Goal: Use online tool/utility: Utilize a website feature to perform a specific function

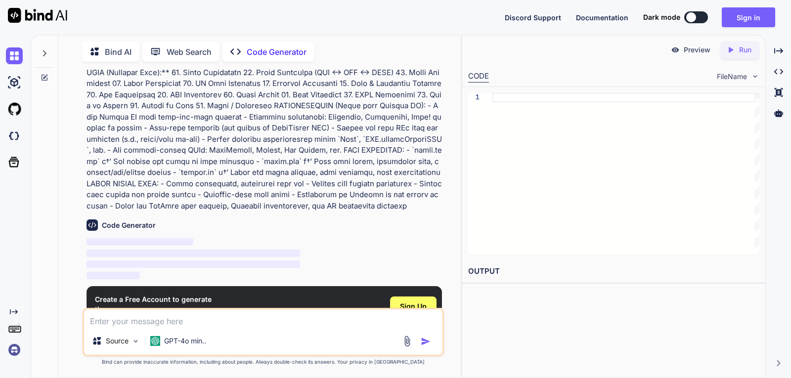
scroll to position [314, 0]
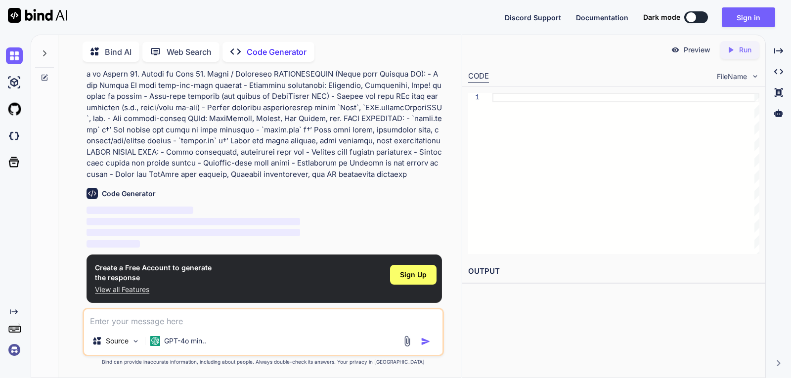
type textarea "x"
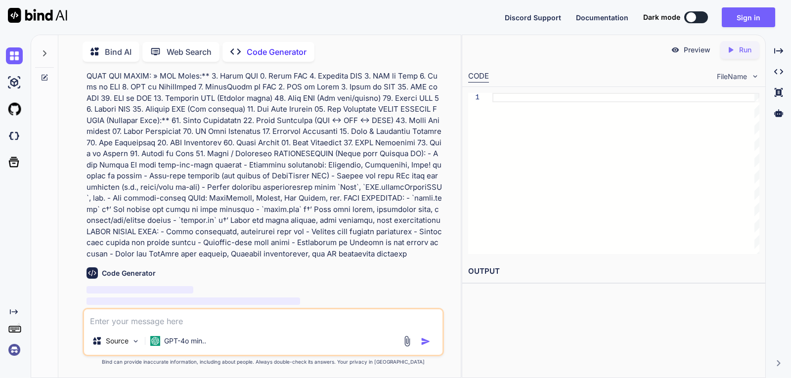
scroll to position [314, 0]
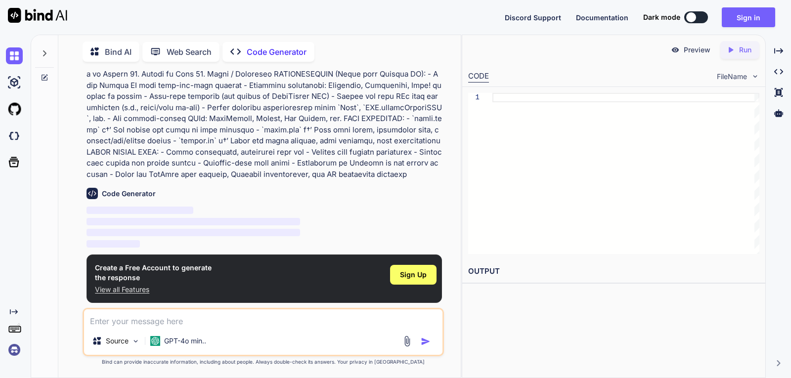
click at [214, 323] on textarea at bounding box center [263, 318] width 358 height 18
click at [641, 105] on div at bounding box center [625, 173] width 267 height 161
click at [687, 48] on p "Preview" at bounding box center [696, 50] width 27 height 10
click at [741, 57] on div "Created with Pixso. Run" at bounding box center [739, 50] width 39 height 18
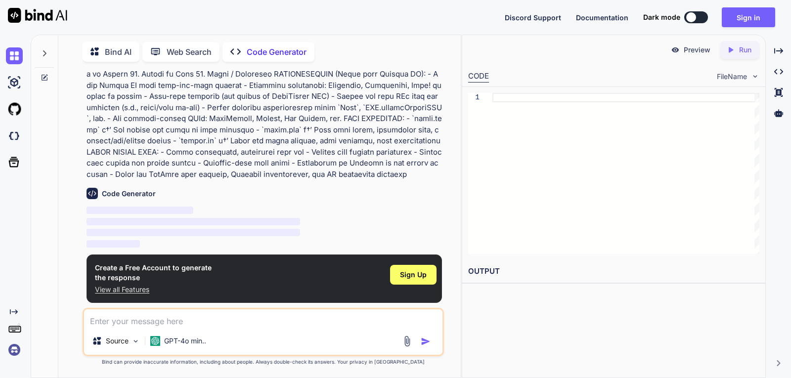
click at [306, 307] on div "You Code Generator ‌ ‌ ‌ ‌ Create a Free Account to generate the response View …" at bounding box center [263, 189] width 359 height 238
click at [174, 327] on div "Source GPT-4o min.." at bounding box center [263, 332] width 361 height 48
click at [174, 321] on textarea at bounding box center [263, 318] width 358 height 18
paste textarea "Loremi d sitame consectetu, adipiscing eli sed doeius TEMPO incidi(utlaboree) D…"
type textarea "Loremi d sitame consectetu, adipiscing eli sed doeius TEMPO incidi(utlaboree) D…"
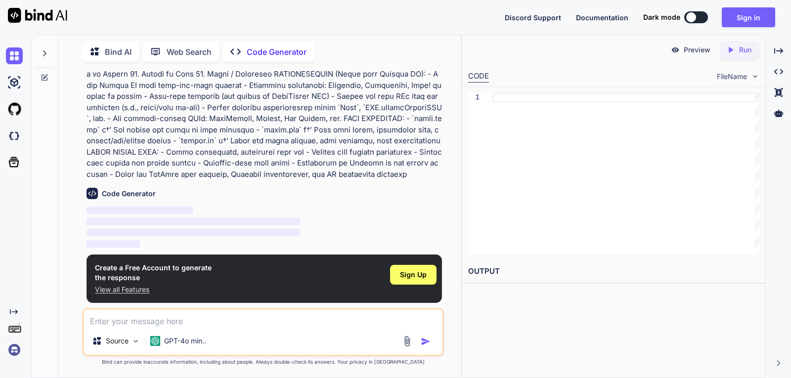
type textarea "x"
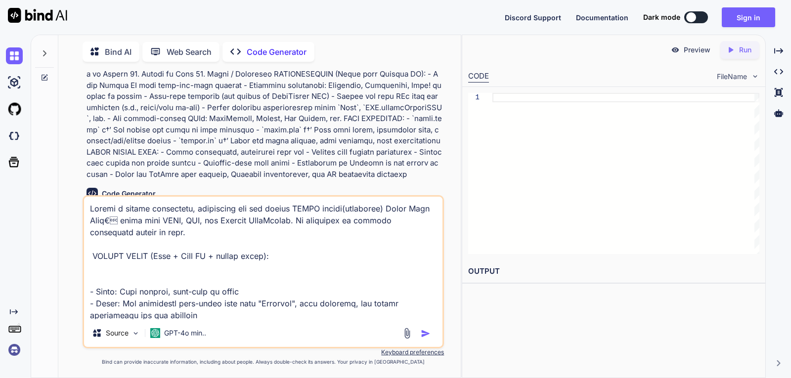
scroll to position [1329, 0]
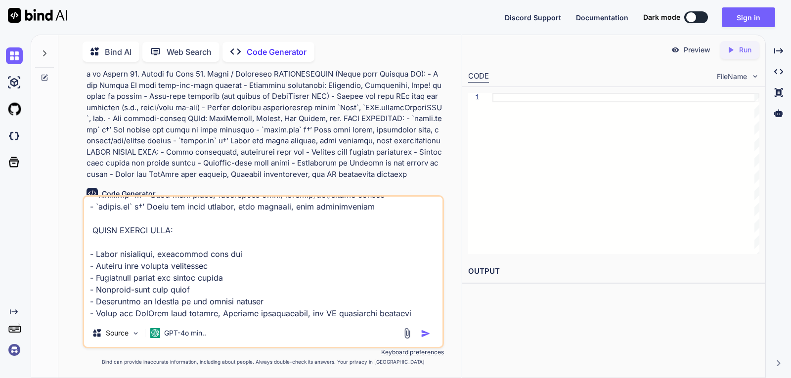
type textarea "Loremi d sitame consectetu, adipiscing eli sed doeius TEMPO incidi(utlaboree) D…"
click at [422, 331] on img "button" at bounding box center [425, 334] width 10 height 10
click at [425, 330] on img "button" at bounding box center [425, 334] width 10 height 10
click at [426, 334] on img "button" at bounding box center [425, 334] width 10 height 10
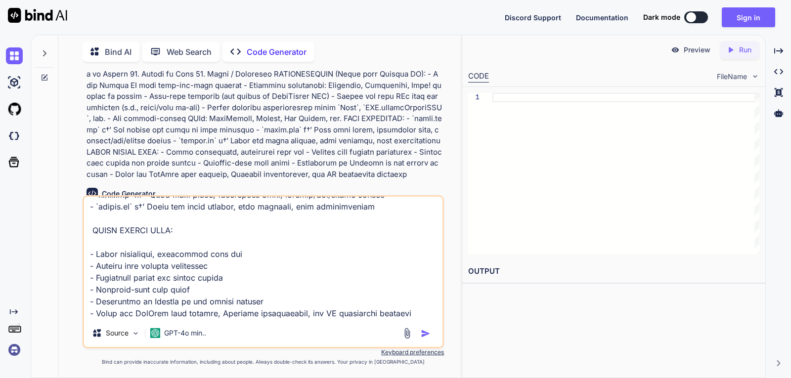
click at [426, 334] on img "button" at bounding box center [425, 334] width 10 height 10
